Goal: Check status: Check status

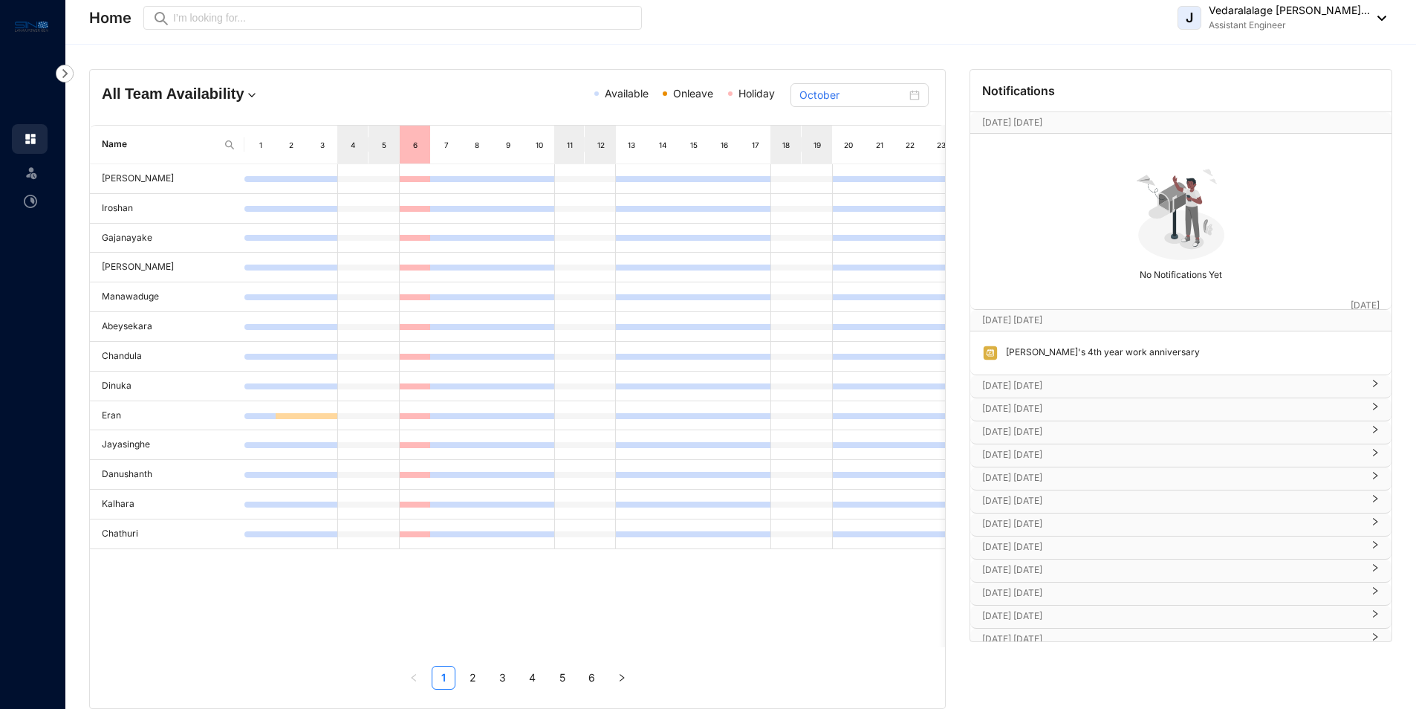
click at [992, 353] on img at bounding box center [990, 353] width 16 height 16
click at [1014, 324] on p "[DATE] [DATE]" at bounding box center [1166, 320] width 369 height 15
click at [1016, 330] on div "[DATE] [DATE] [DATE]" at bounding box center [1180, 320] width 421 height 21
click at [1016, 380] on p "[DATE] [DATE]" at bounding box center [1172, 385] width 380 height 15
click at [1014, 448] on p "[DATE] [DATE]" at bounding box center [1172, 452] width 380 height 15
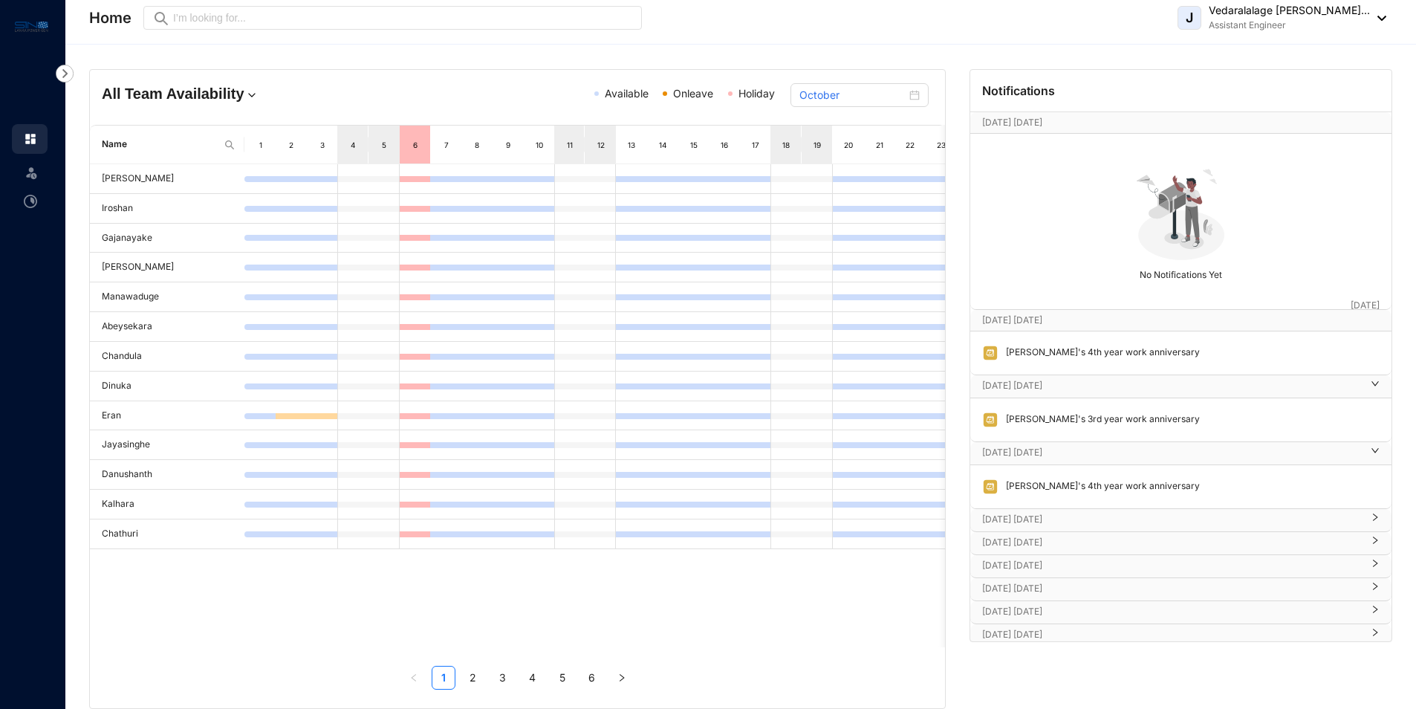
click at [1000, 519] on p "[DATE] [DATE]" at bounding box center [1172, 519] width 380 height 15
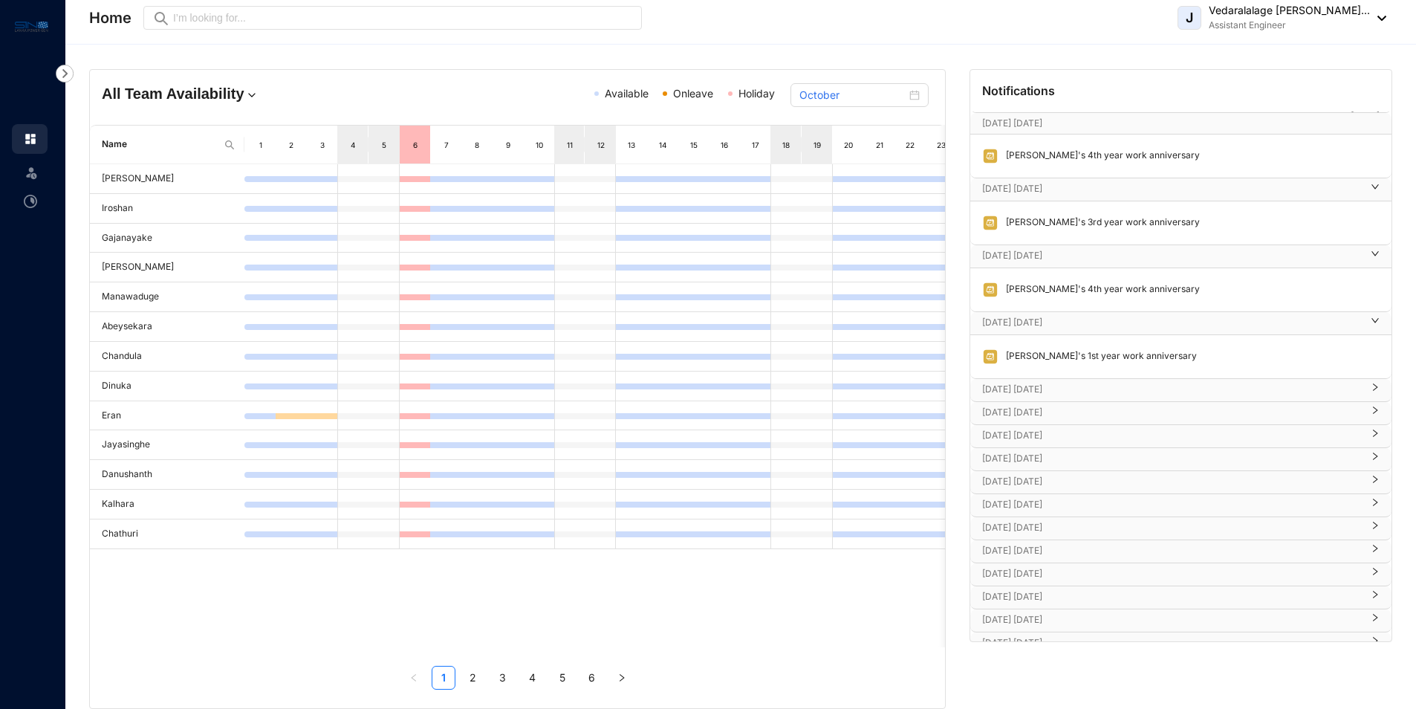
scroll to position [198, 0]
click at [1010, 386] on p "[DATE] [DATE]" at bounding box center [1172, 387] width 380 height 15
click at [1016, 482] on p "[DATE] [DATE]" at bounding box center [1172, 488] width 380 height 15
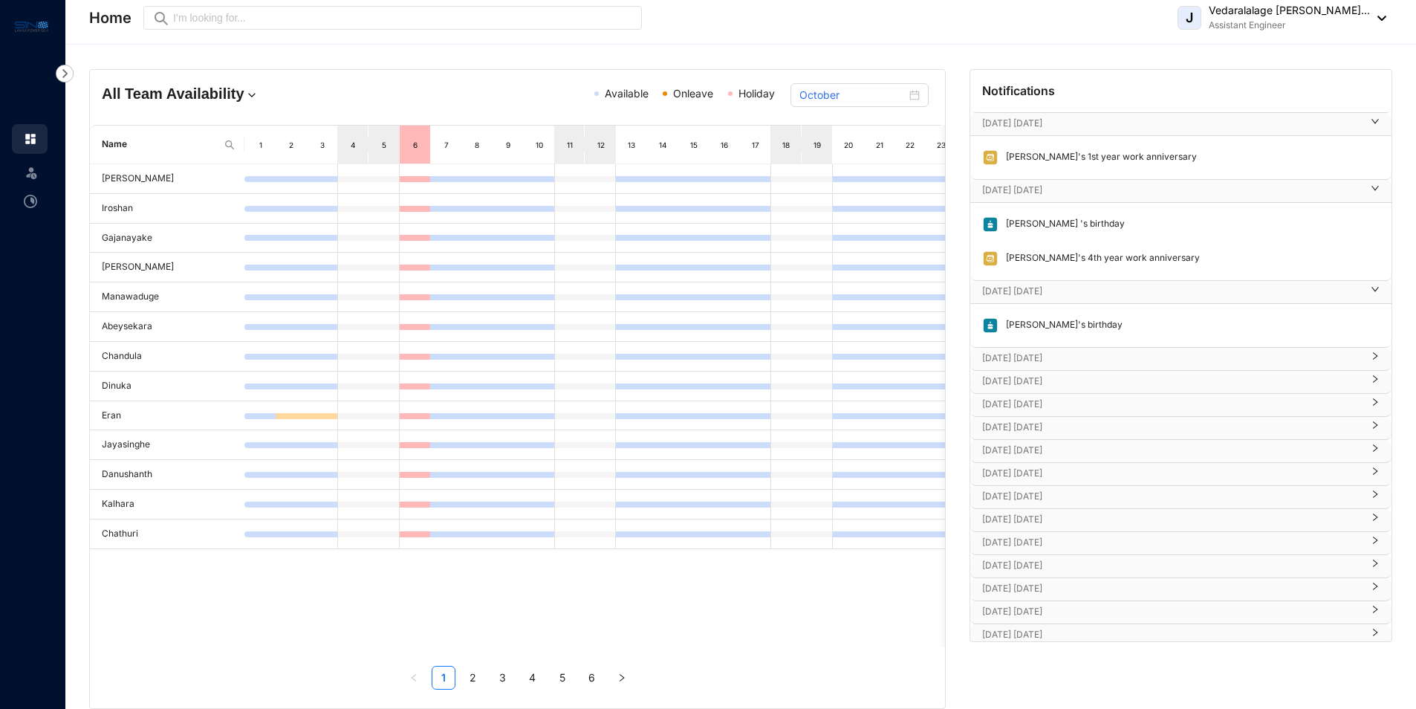
click at [1019, 354] on p "[DATE] [DATE]" at bounding box center [1172, 358] width 380 height 15
click at [1025, 430] on p "[DATE] [DATE]" at bounding box center [1172, 425] width 380 height 15
click at [1023, 488] on p "[DATE] [DATE]" at bounding box center [1172, 491] width 380 height 15
click at [1023, 512] on p "[DATE] [DATE]" at bounding box center [1172, 514] width 380 height 15
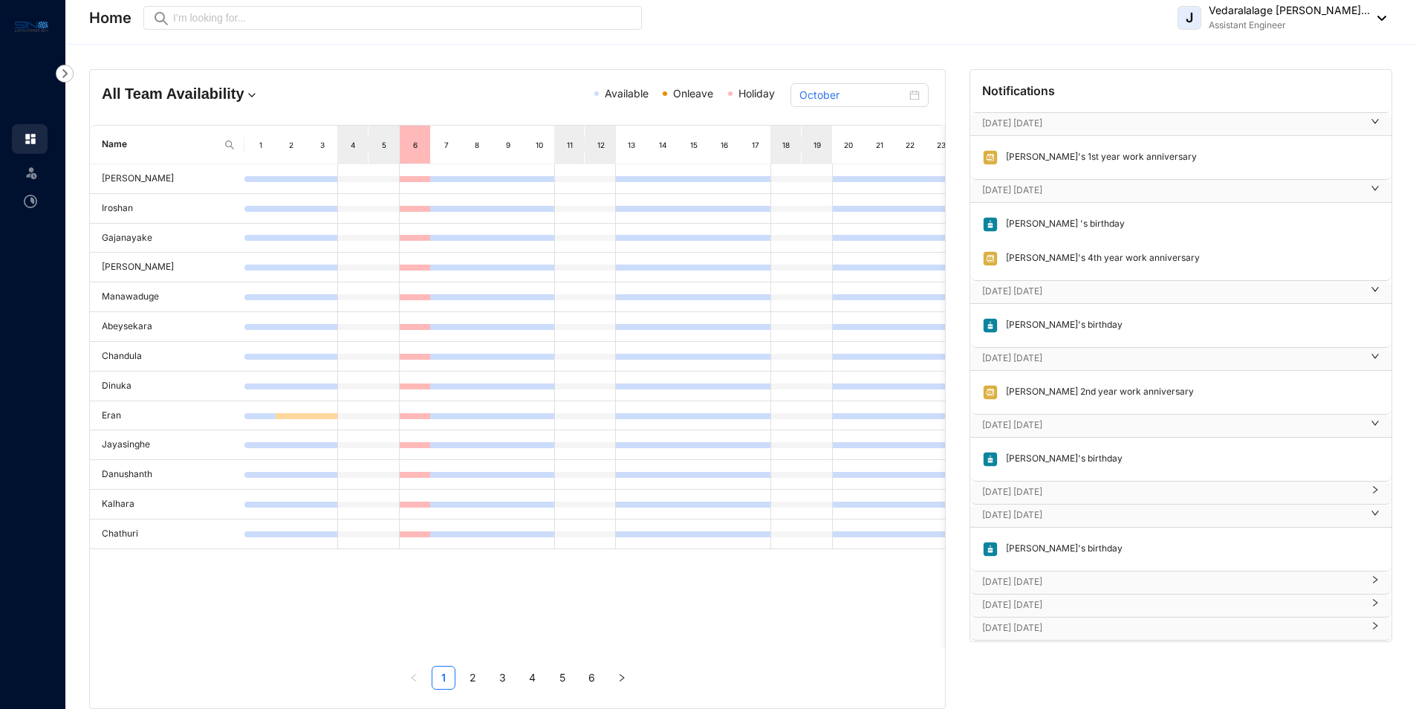
scroll to position [496, 0]
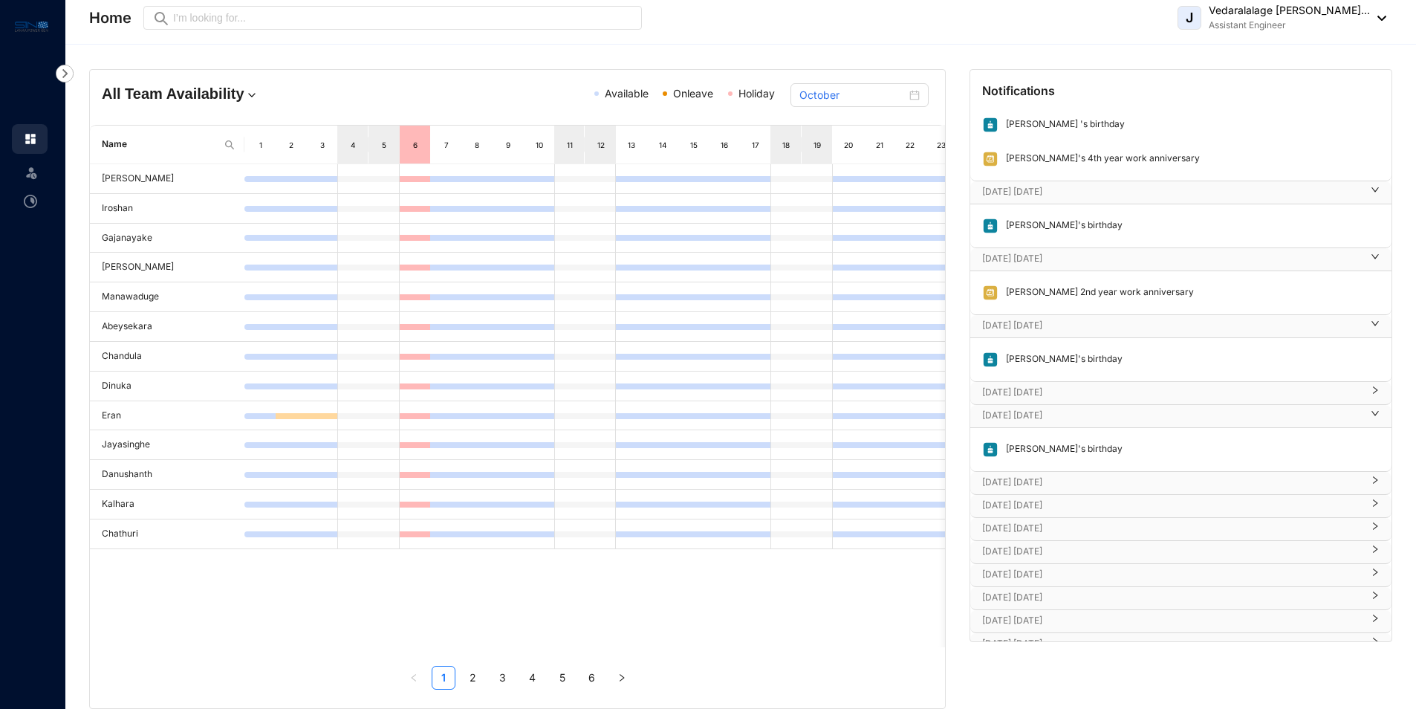
click at [1026, 485] on p "[DATE] [DATE]" at bounding box center [1172, 482] width 380 height 15
click at [1012, 541] on div "[DATE] [DATE]" at bounding box center [1180, 550] width 421 height 22
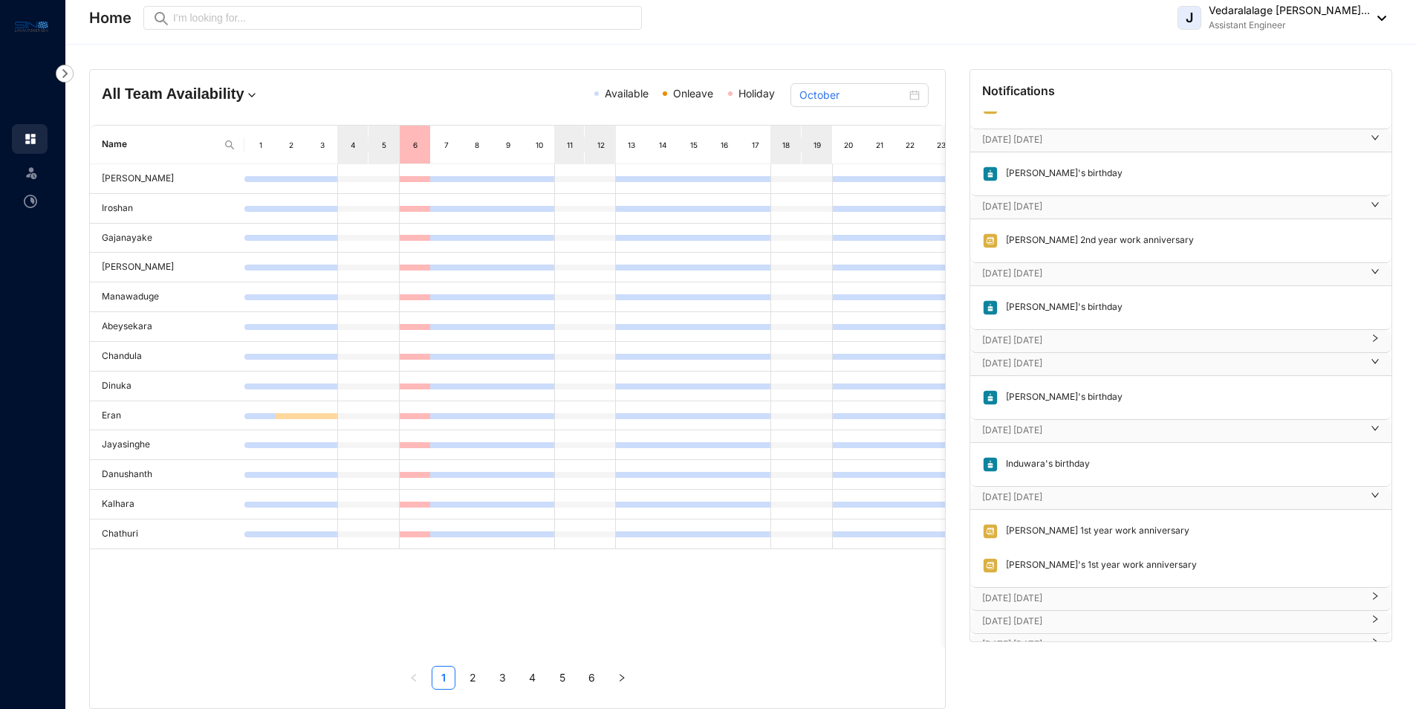
scroll to position [594, 0]
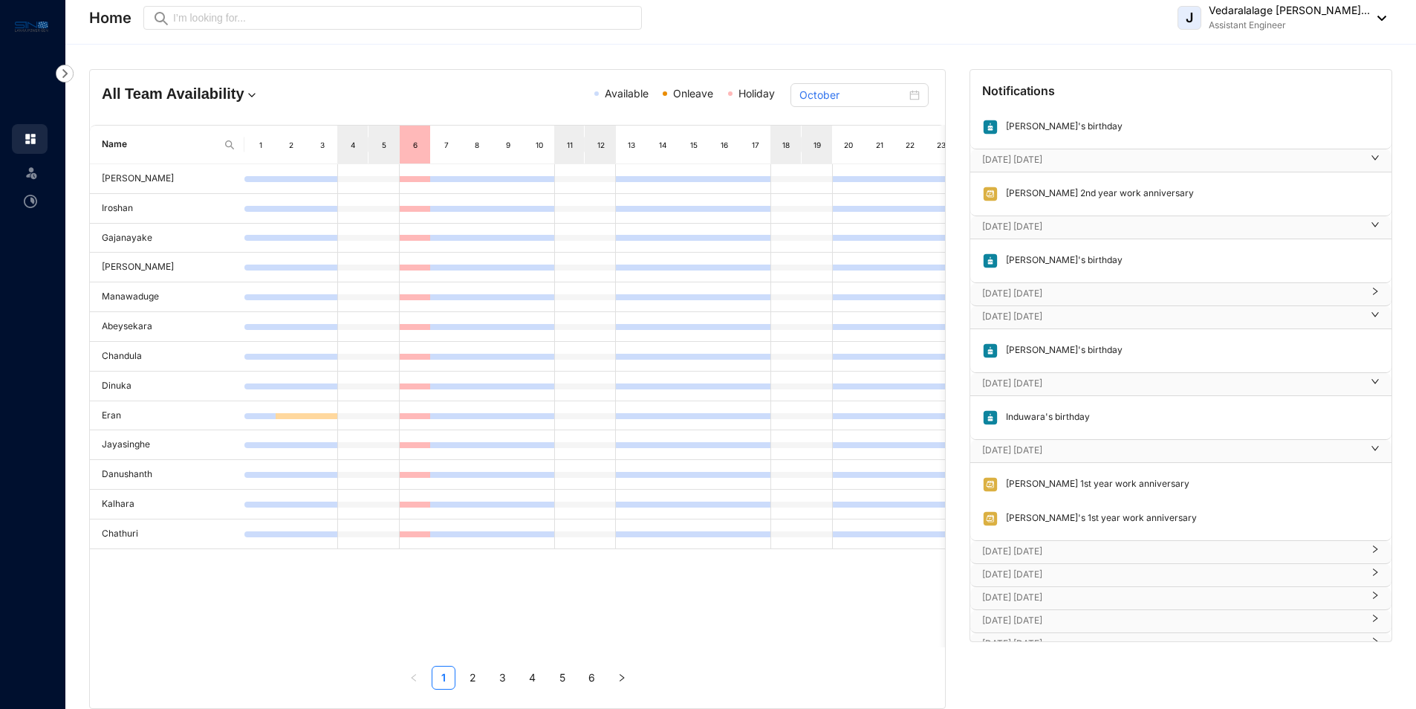
click at [1013, 551] on p "[DATE] [DATE]" at bounding box center [1172, 551] width 380 height 15
